Goal: Information Seeking & Learning: Learn about a topic

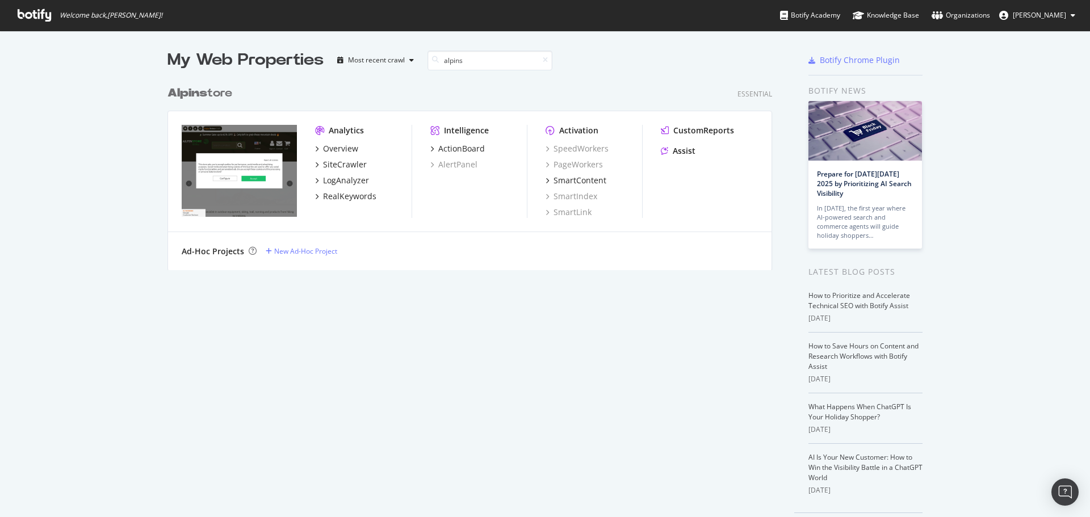
scroll to position [190, 605]
type input "alpins"
click at [330, 166] on div "SiteCrawler" at bounding box center [345, 164] width 44 height 11
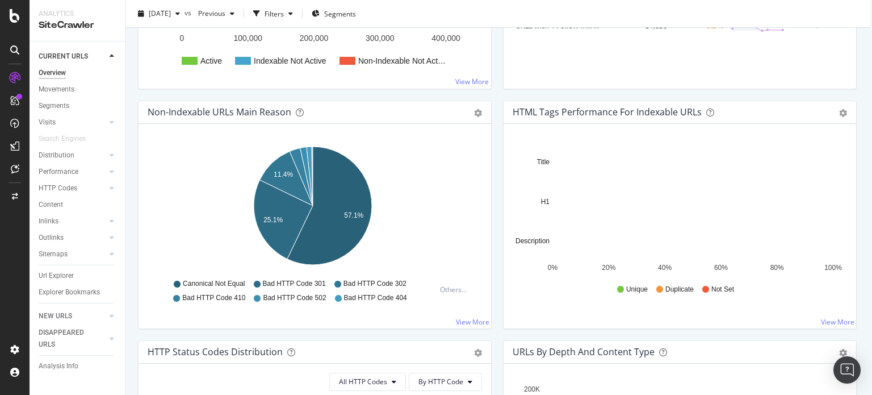
scroll to position [0, 10]
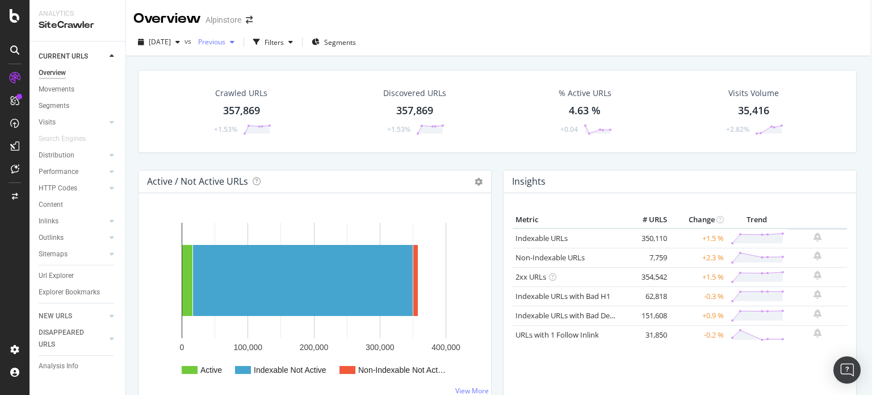
click at [239, 49] on div "Previous" at bounding box center [216, 41] width 45 height 17
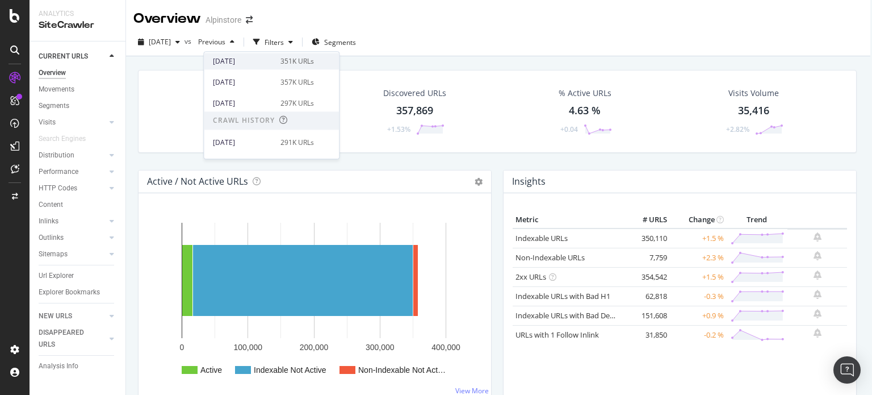
scroll to position [66, 0]
click at [301, 98] on div "297K URLs" at bounding box center [296, 101] width 33 height 10
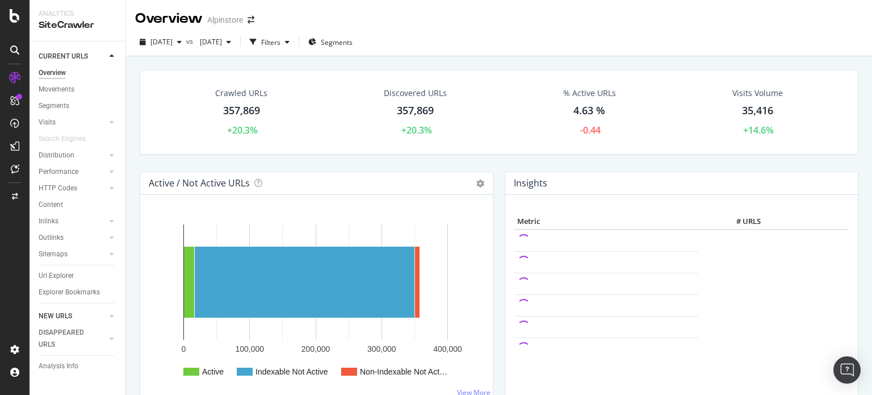
click at [101, 314] on div at bounding box center [100, 315] width 11 height 11
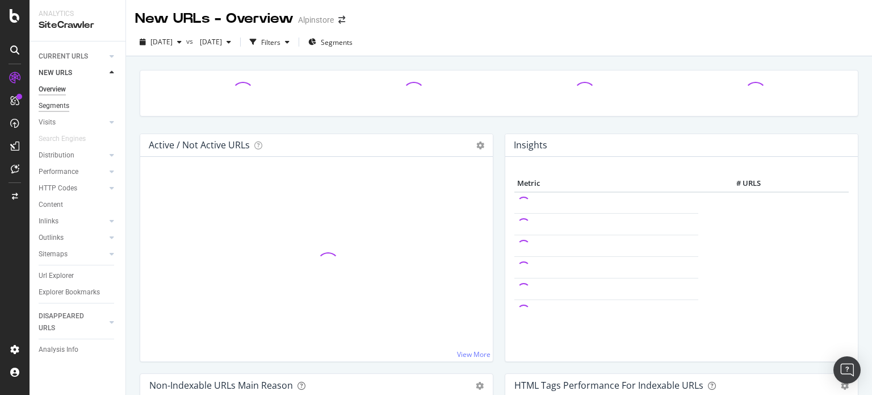
click at [64, 101] on div "Segments" at bounding box center [54, 106] width 31 height 12
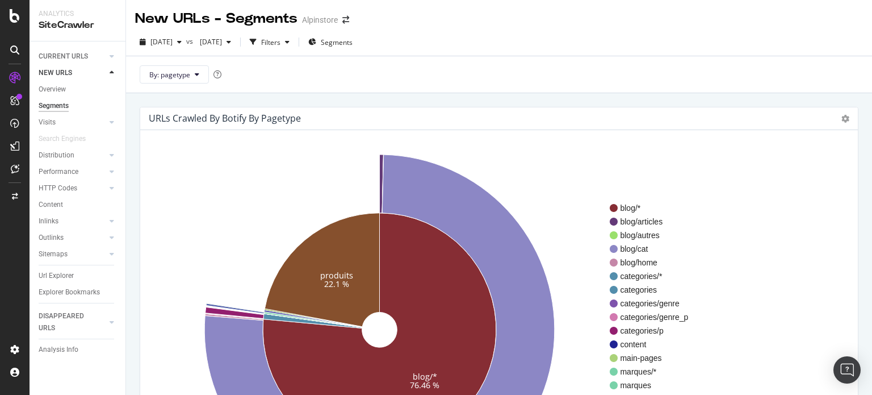
scroll to position [73, 0]
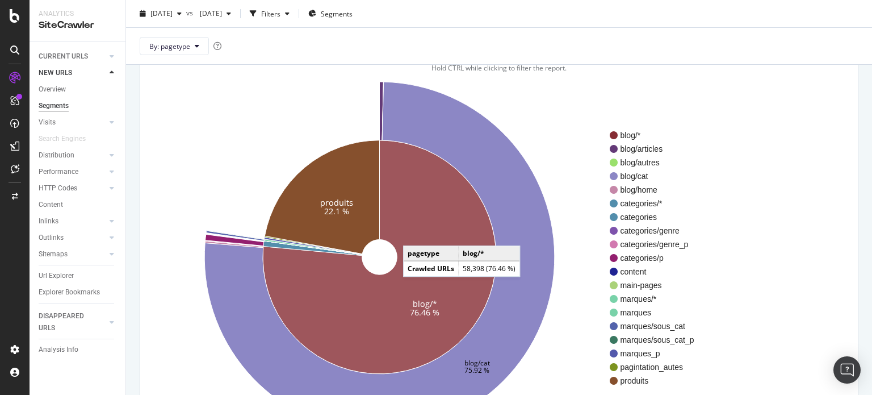
click at [414, 233] on icon at bounding box center [379, 256] width 233 height 233
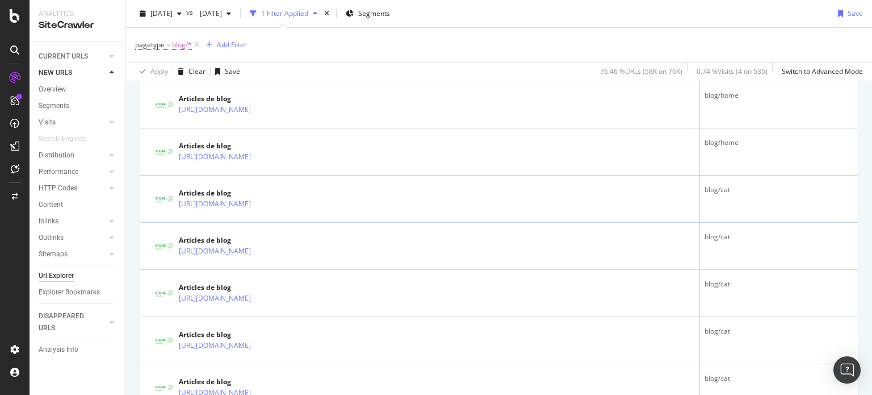
scroll to position [934, 0]
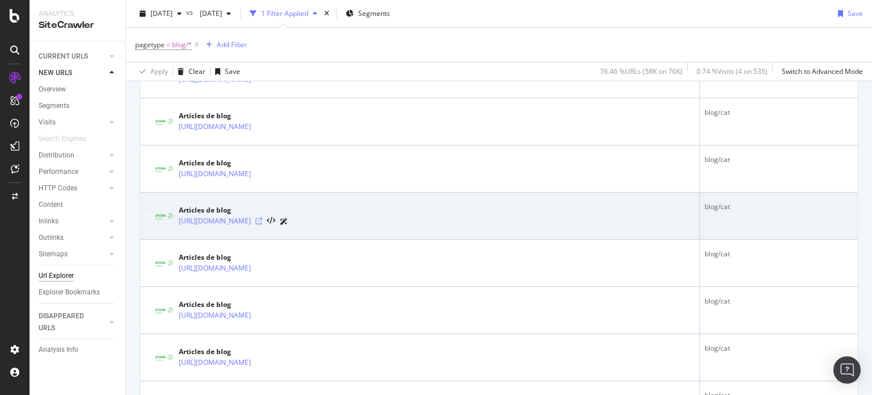
click at [262, 217] on icon at bounding box center [258, 220] width 7 height 7
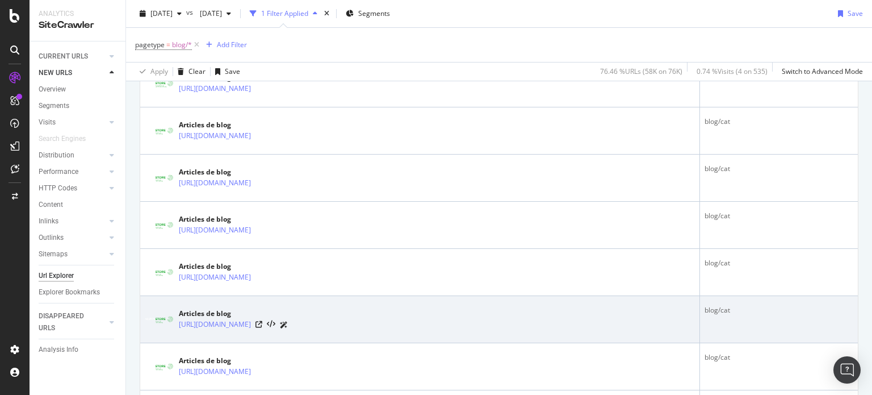
scroll to position [1060, 0]
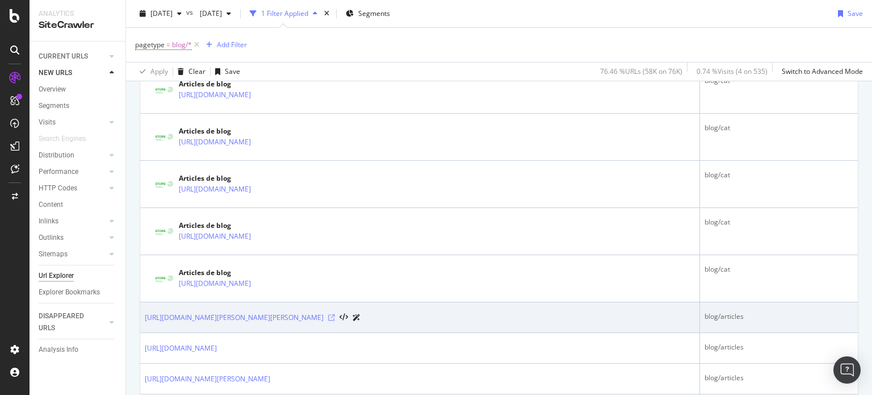
click at [335, 314] on icon at bounding box center [331, 317] width 7 height 7
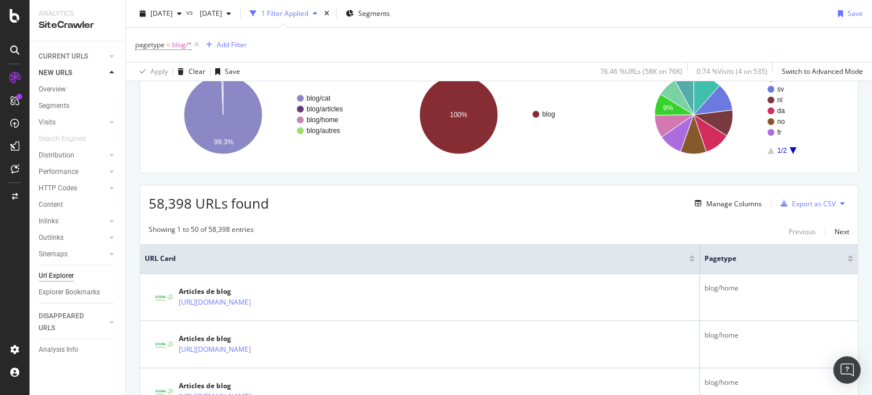
scroll to position [57, 0]
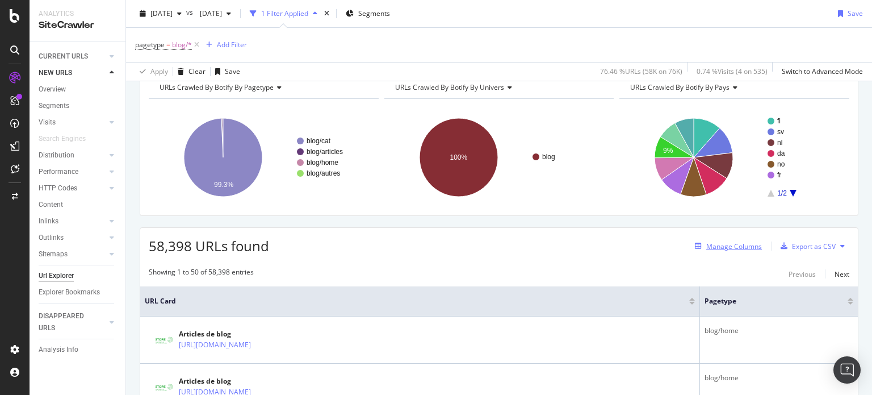
click at [733, 251] on div "Manage Columns" at bounding box center [726, 246] width 72 height 12
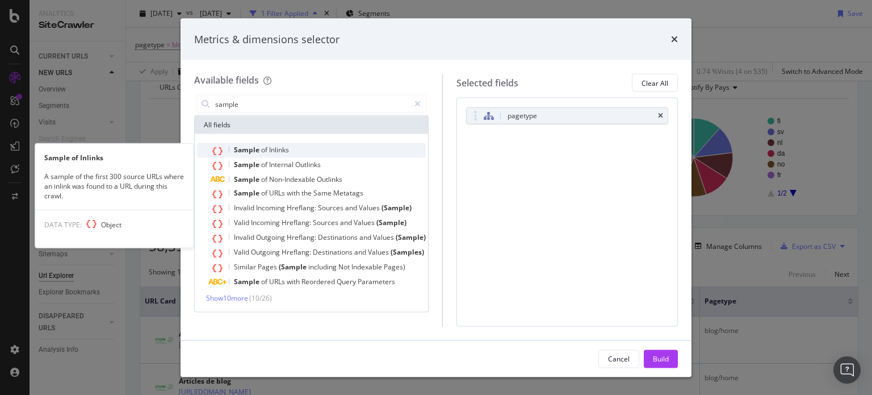
type input "sample"
click at [270, 147] on span "Inlinks" at bounding box center [279, 150] width 20 height 10
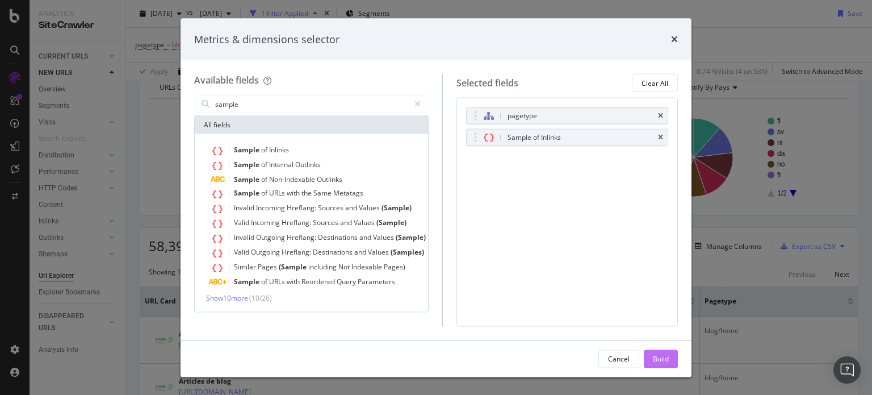
click at [655, 360] on div "Build" at bounding box center [661, 358] width 16 height 10
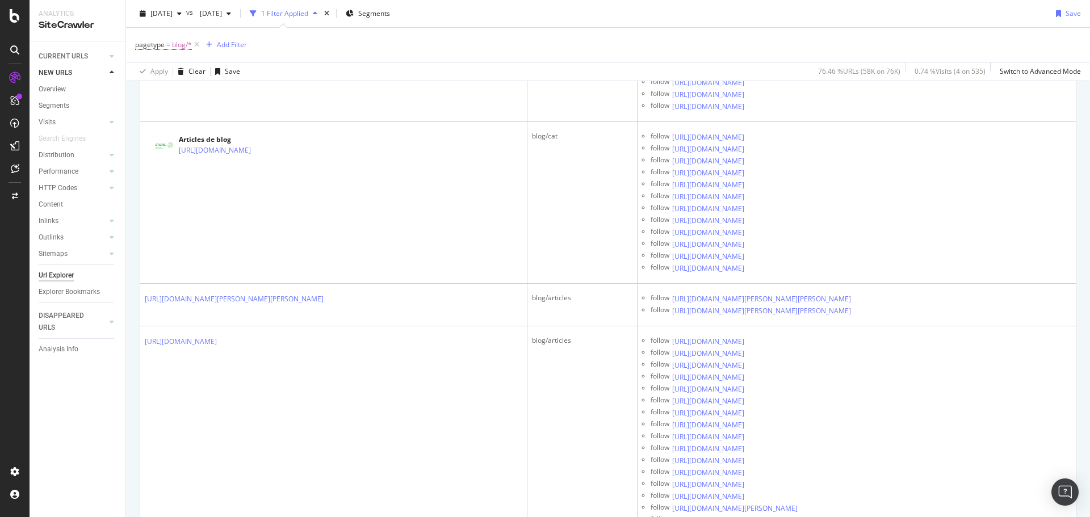
scroll to position [3630, 0]
